Goal: Book appointment/travel/reservation

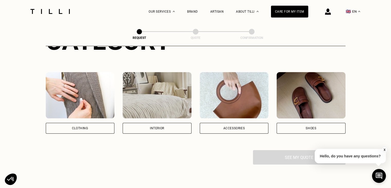
scroll to position [77, 0]
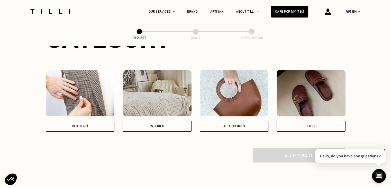
click at [159, 125] on div "Interior" at bounding box center [157, 125] width 14 height 3
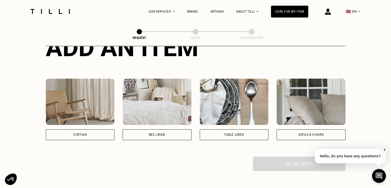
scroll to position [219, 0]
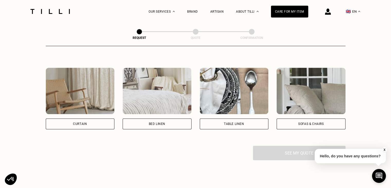
click at [80, 123] on div "Curtain" at bounding box center [80, 123] width 14 height 3
select select "FR"
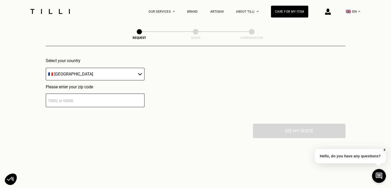
scroll to position [359, 0]
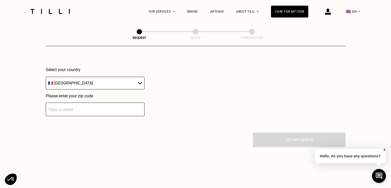
click at [71, 111] on input "number" at bounding box center [95, 109] width 99 height 14
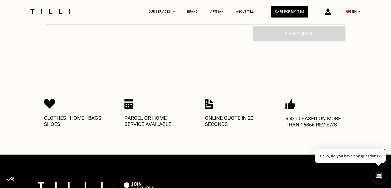
scroll to position [616, 0]
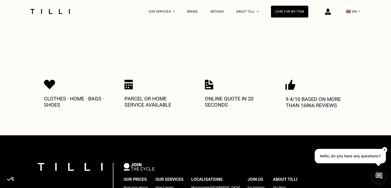
type input "16420"
click at [145, 103] on p "Parcel or home service available" at bounding box center [155, 101] width 62 height 12
click at [145, 102] on p "Parcel or home service available" at bounding box center [155, 101] width 62 height 12
click at [143, 119] on div "Clothes · Home · Bags · Shoes Parcel or home service available Online quote in …" at bounding box center [195, 94] width 303 height 50
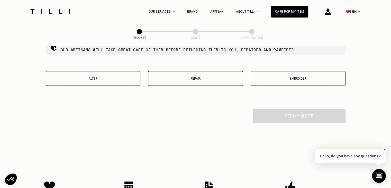
scroll to position [513, 0]
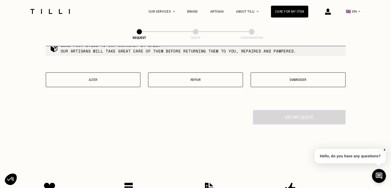
select select "FR"
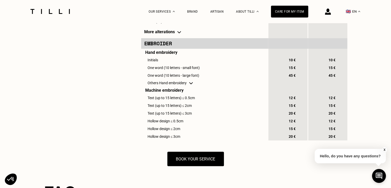
scroll to position [823, 0]
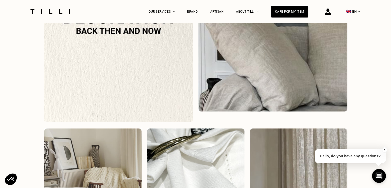
scroll to position [1269, 0]
